Goal: Navigation & Orientation: Understand site structure

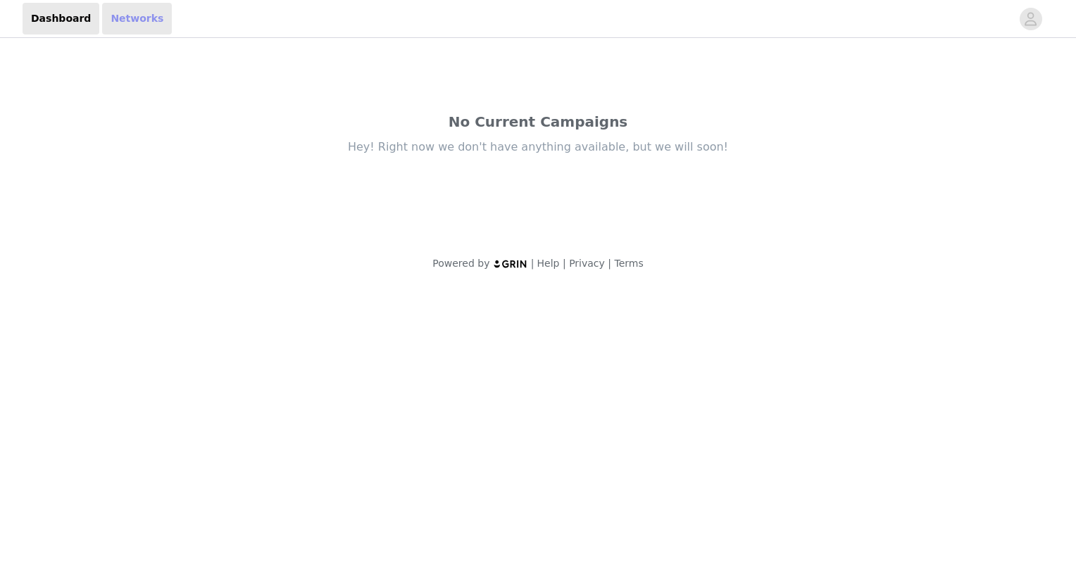
click at [138, 22] on link "Networks" at bounding box center [137, 19] width 70 height 32
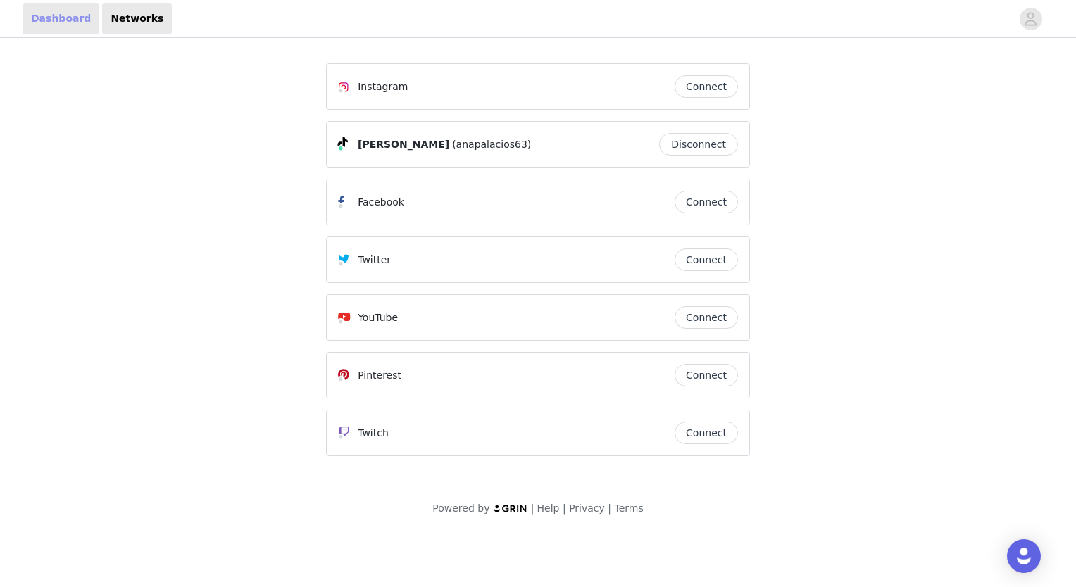
click at [70, 15] on link "Dashboard" at bounding box center [61, 19] width 77 height 32
